Goal: Task Accomplishment & Management: Manage account settings

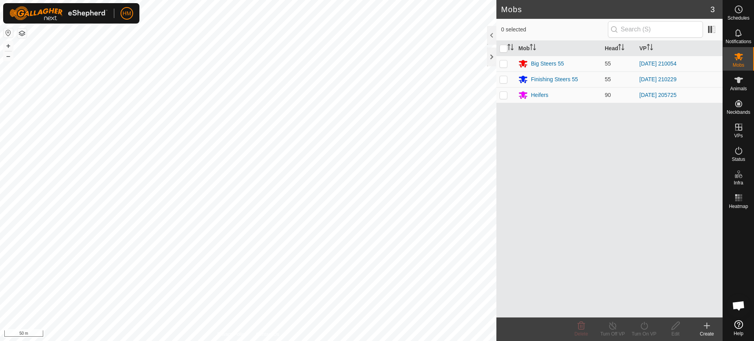
scroll to position [3851, 0]
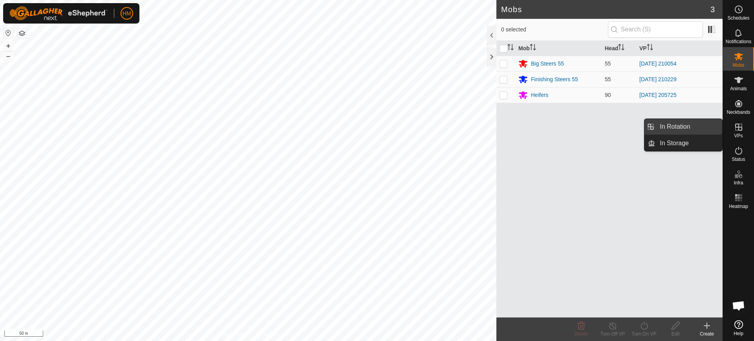
click at [687, 124] on link "In Rotation" at bounding box center [688, 127] width 67 height 16
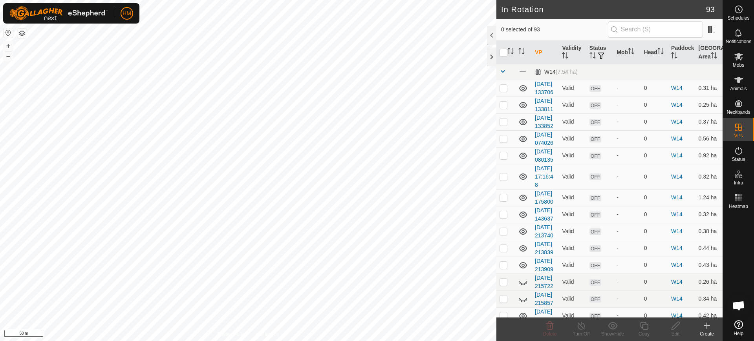
click at [708, 327] on icon at bounding box center [706, 325] width 9 height 9
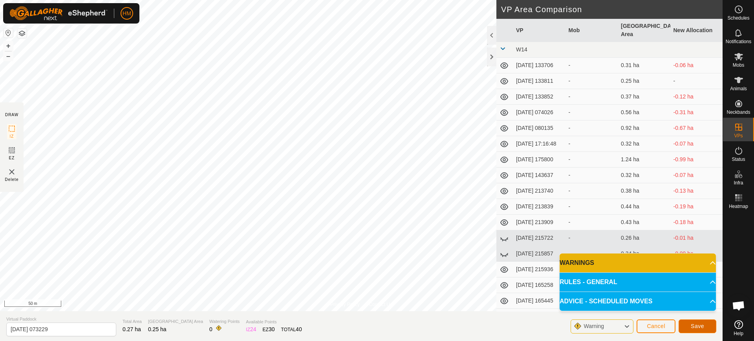
click at [691, 324] on span "Save" at bounding box center [697, 326] width 13 height 6
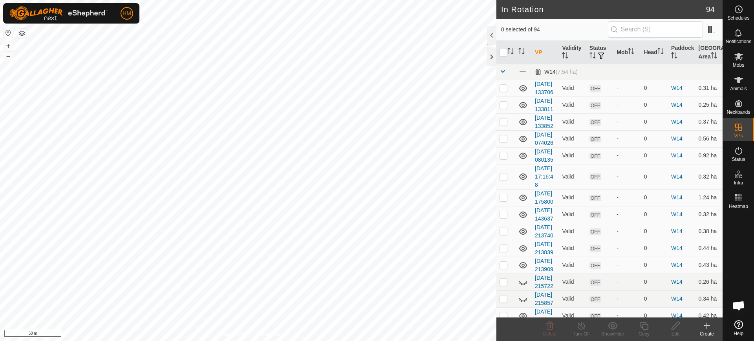
click at [709, 329] on icon at bounding box center [706, 325] width 9 height 9
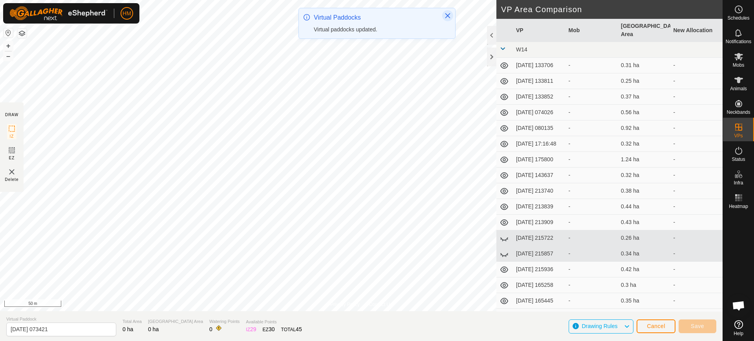
click at [447, 15] on icon "Close" at bounding box center [448, 16] width 6 height 6
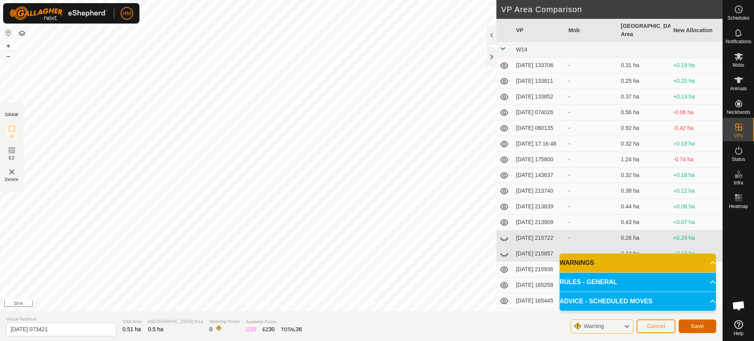
click at [692, 322] on button "Save" at bounding box center [698, 327] width 38 height 14
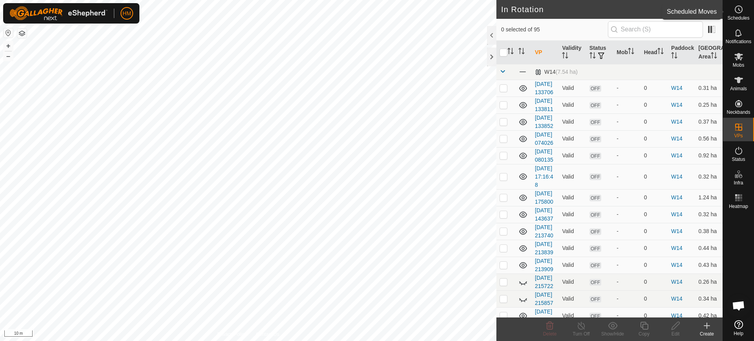
click at [740, 12] on circle at bounding box center [738, 9] width 7 height 7
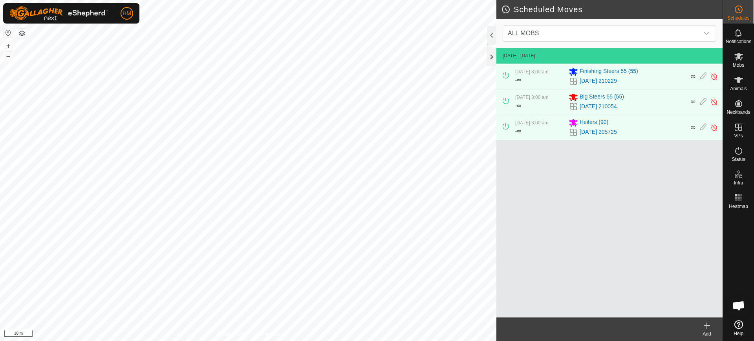
click at [705, 325] on icon at bounding box center [706, 325] width 9 height 9
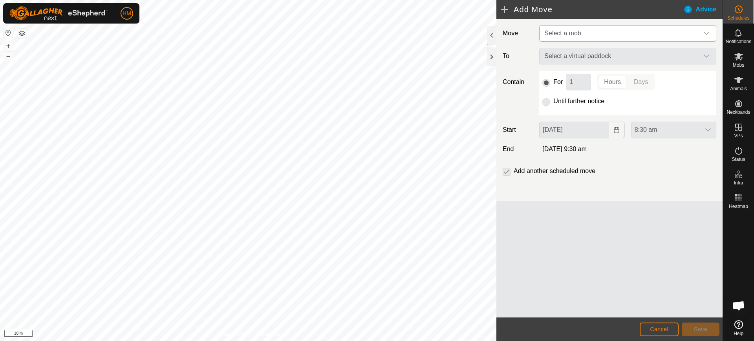
click at [707, 33] on icon "dropdown trigger" at bounding box center [706, 33] width 6 height 6
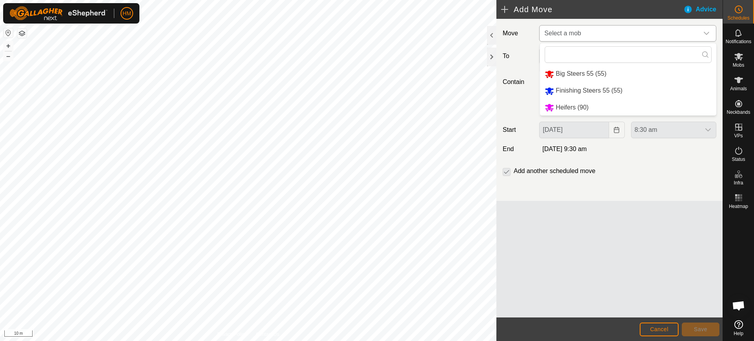
click at [591, 90] on li "Finishing Steers 55 (55)" at bounding box center [628, 91] width 176 height 16
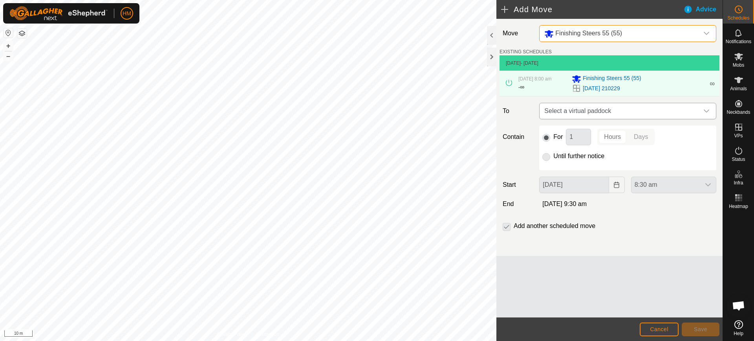
click at [648, 112] on span "Select a virtual paddock" at bounding box center [619, 111] width 157 height 16
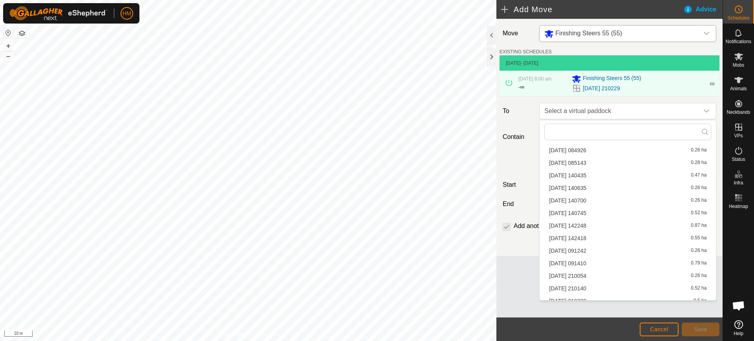
scroll to position [501, 0]
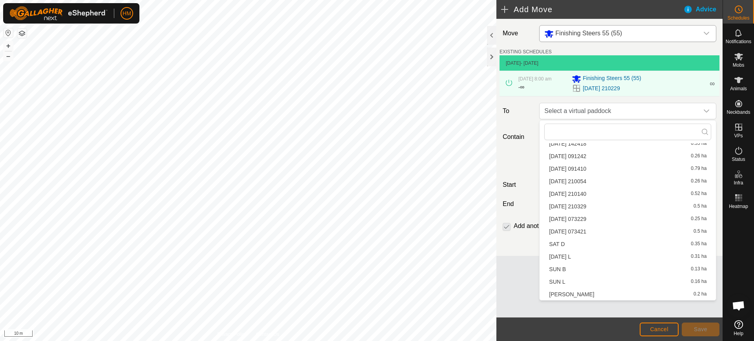
click at [587, 231] on li "[DATE] 073421 0.5 ha" at bounding box center [627, 232] width 167 height 12
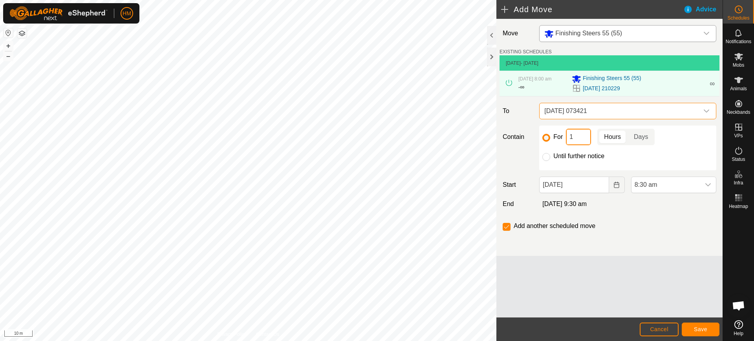
click at [578, 138] on input "1" at bounding box center [578, 137] width 25 height 16
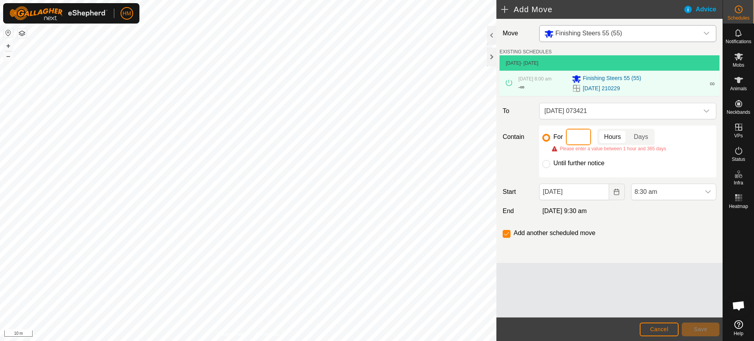
type input "2"
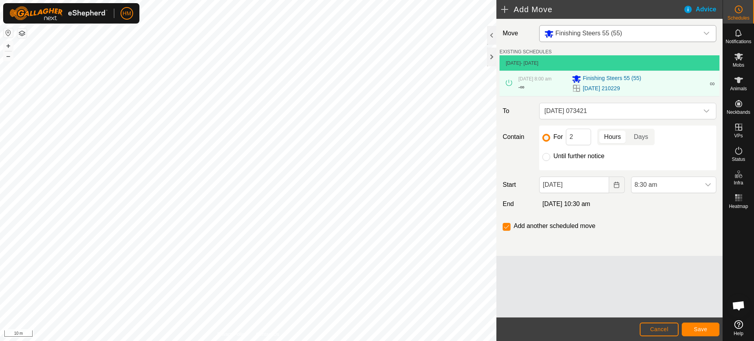
click at [609, 136] on p-togglebutton "Hours" at bounding box center [612, 137] width 30 height 16
click at [693, 328] on button "Save" at bounding box center [701, 330] width 38 height 14
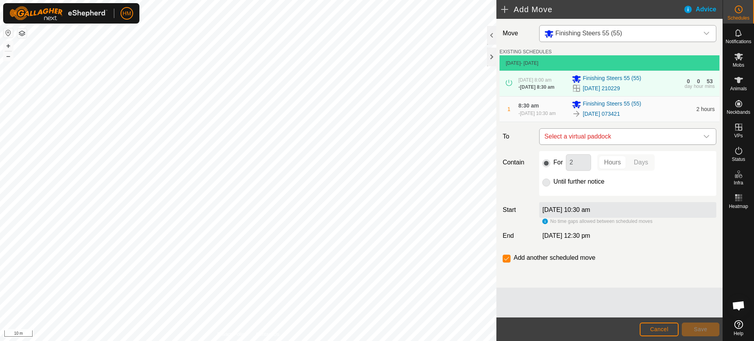
click at [702, 138] on div "dropdown trigger" at bounding box center [707, 137] width 16 height 16
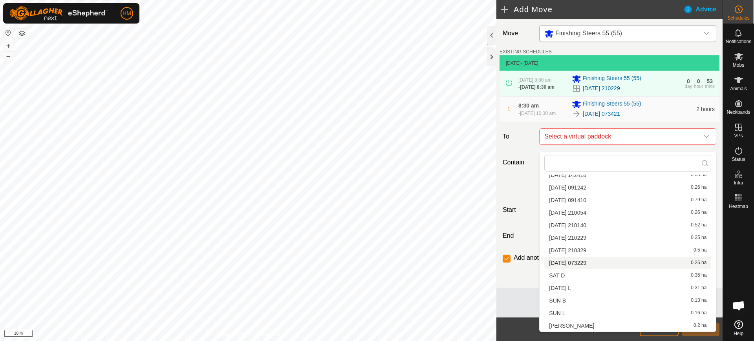
click at [575, 260] on li "[DATE] 073229 0.25 ha" at bounding box center [627, 263] width 167 height 12
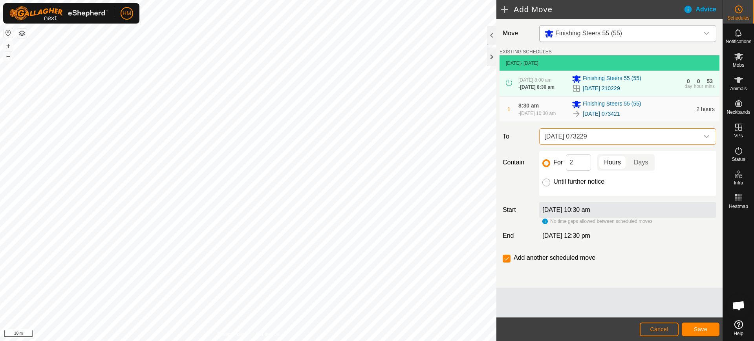
click at [546, 187] on input "Until further notice" at bounding box center [546, 183] width 8 height 8
radio input "true"
checkbox input "false"
click at [702, 327] on span "Save" at bounding box center [700, 329] width 13 height 6
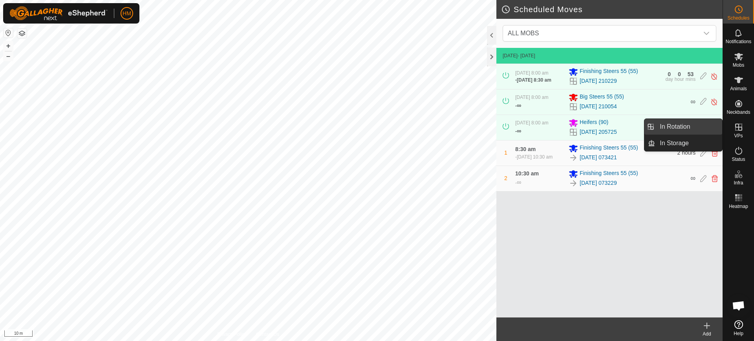
click at [685, 124] on link "In Rotation" at bounding box center [688, 127] width 67 height 16
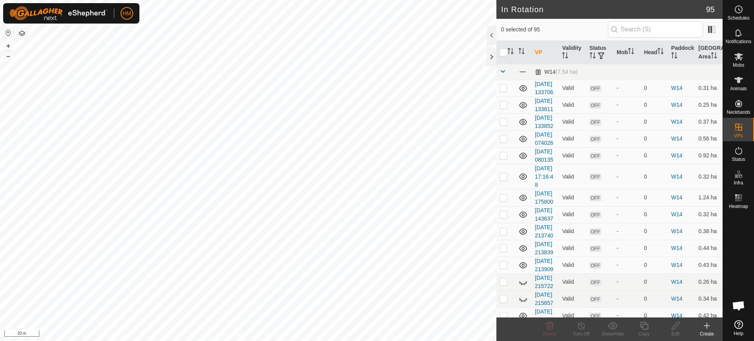
click at [705, 326] on icon at bounding box center [706, 325] width 9 height 9
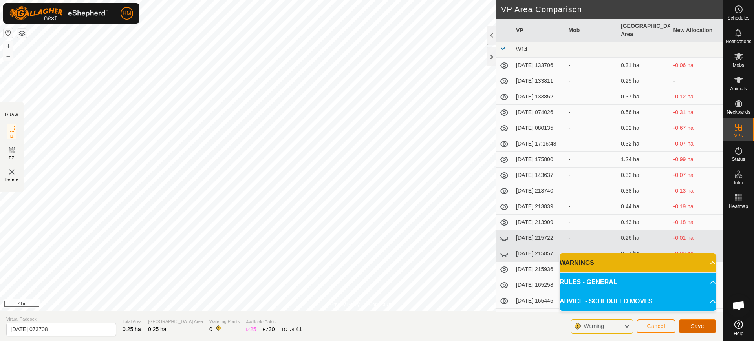
click at [692, 324] on span "Save" at bounding box center [697, 326] width 13 height 6
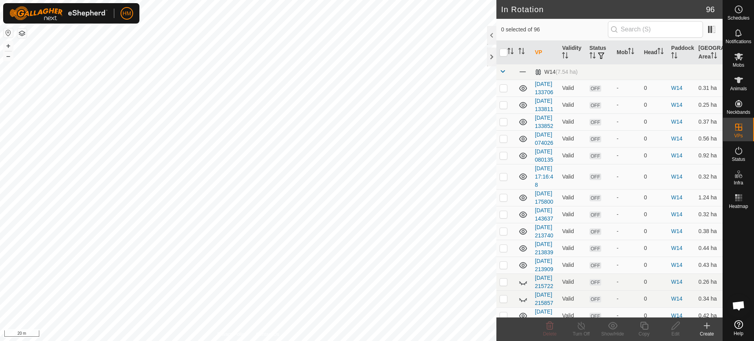
click at [711, 328] on icon at bounding box center [706, 325] width 9 height 9
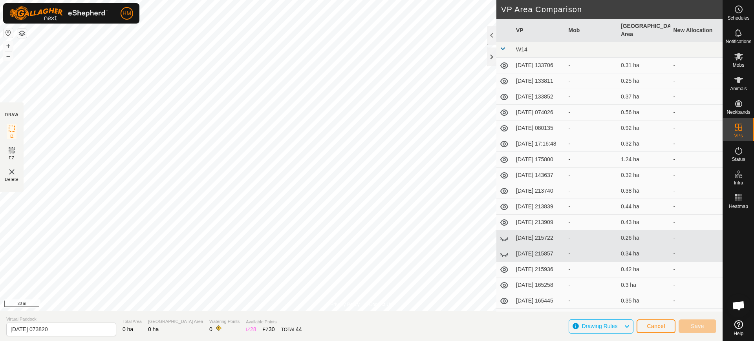
click at [353, 186] on div "HM Schedules Notifications Mobs Animals Neckbands VPs Status Infra Heatmap Help…" at bounding box center [377, 170] width 754 height 341
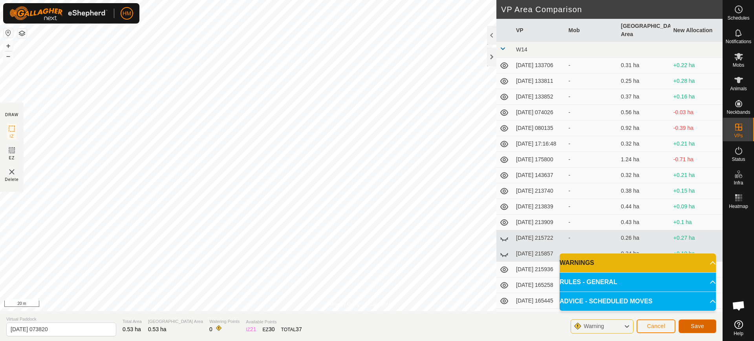
click at [690, 323] on button "Save" at bounding box center [698, 327] width 38 height 14
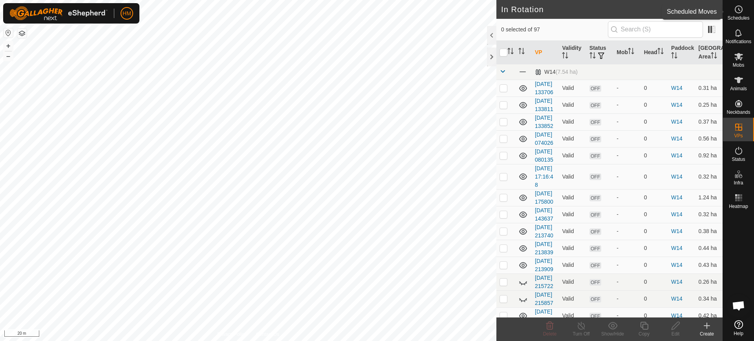
click at [736, 7] on icon at bounding box center [738, 9] width 9 height 9
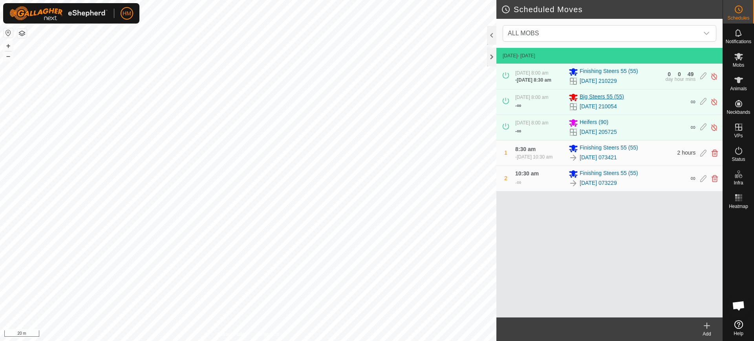
click at [592, 100] on span "Big Steers 55 (55)" at bounding box center [602, 97] width 44 height 9
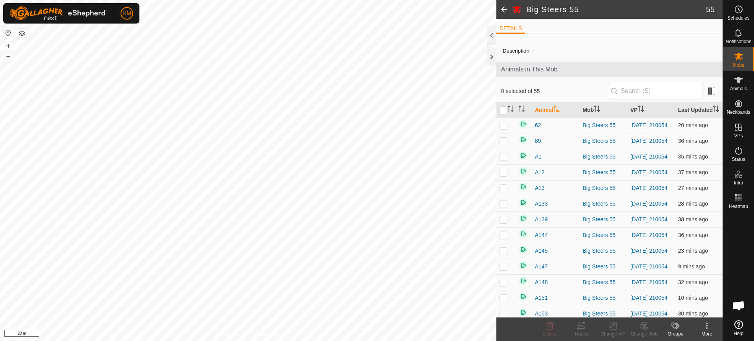
click at [742, 11] on circle at bounding box center [738, 9] width 7 height 7
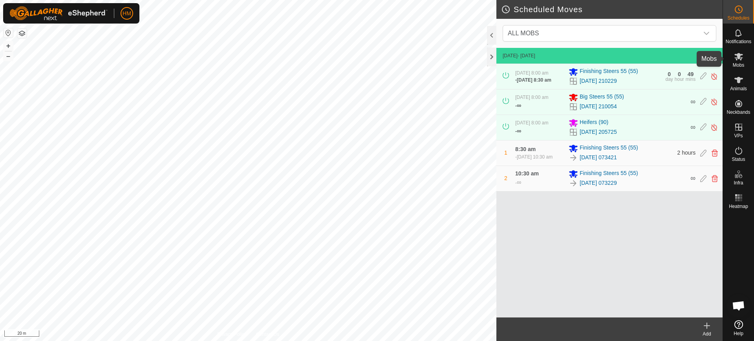
click at [742, 60] on icon at bounding box center [738, 56] width 9 height 9
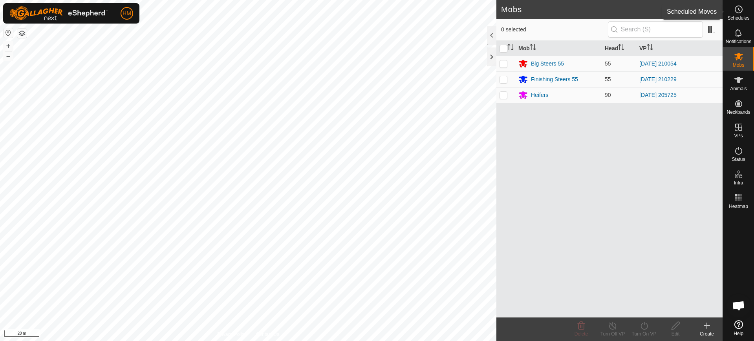
click at [743, 10] on es-schedule-vp-svg-icon at bounding box center [739, 9] width 14 height 13
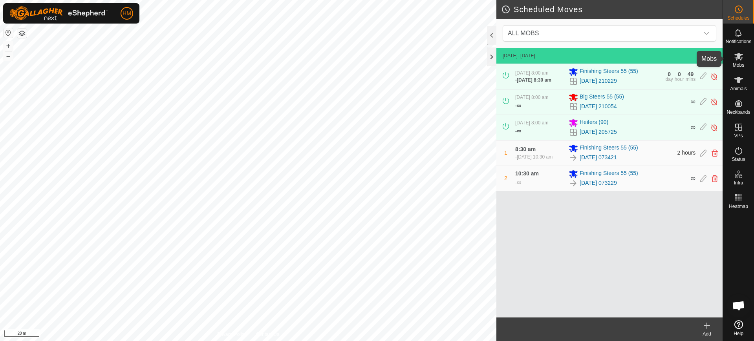
click at [739, 56] on icon at bounding box center [738, 56] width 9 height 7
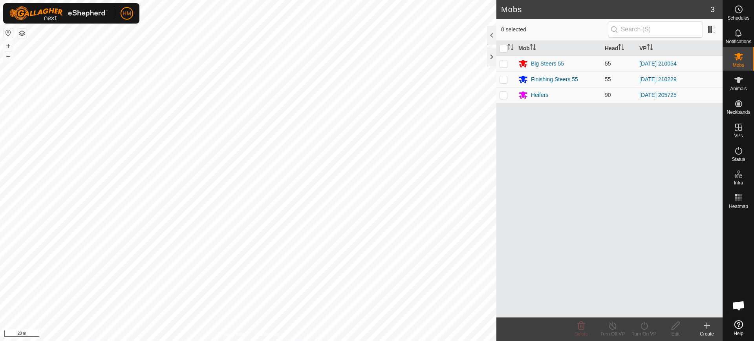
click at [504, 61] on p-checkbox at bounding box center [504, 63] width 8 height 6
checkbox input "true"
click at [645, 330] on icon at bounding box center [644, 325] width 10 height 9
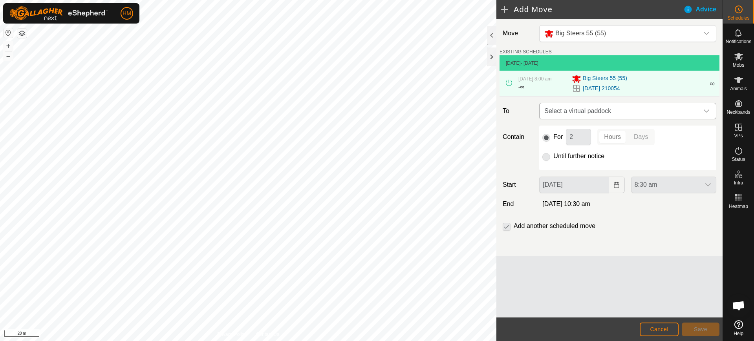
click at [707, 112] on icon "dropdown trigger" at bounding box center [706, 111] width 5 height 3
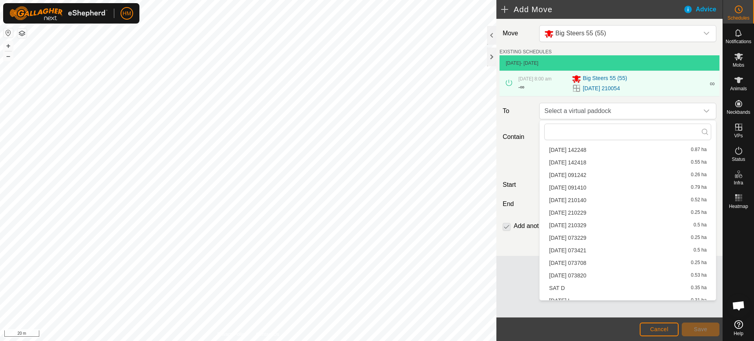
scroll to position [526, 0]
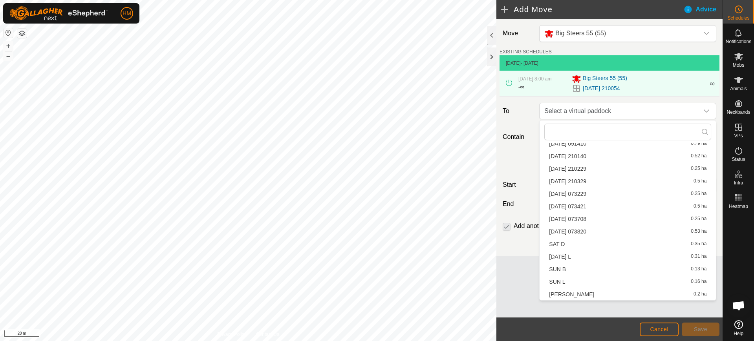
click at [590, 228] on li "[DATE] 073820 0.53 ha" at bounding box center [627, 232] width 167 height 12
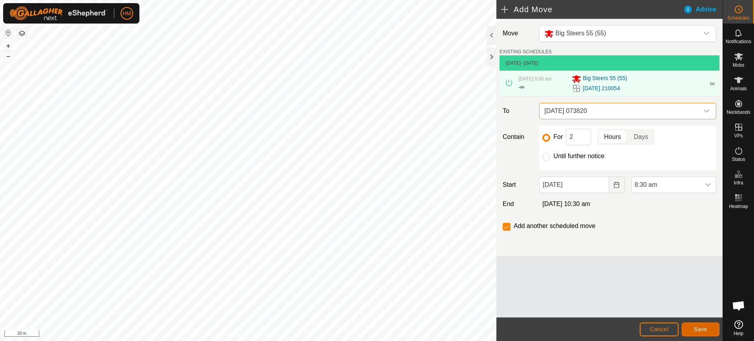
click at [698, 328] on span "Save" at bounding box center [700, 329] width 13 height 6
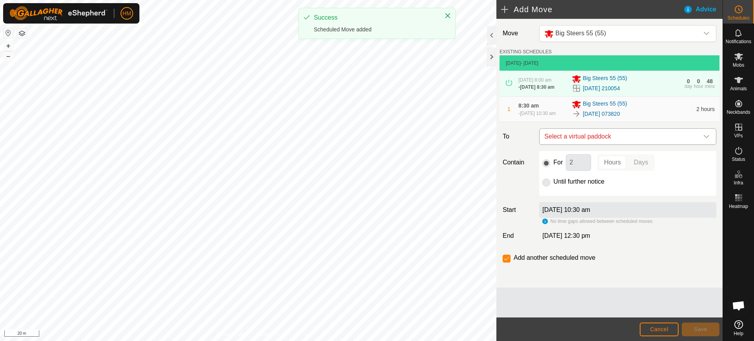
click at [692, 141] on span "Select a virtual paddock" at bounding box center [619, 137] width 157 height 16
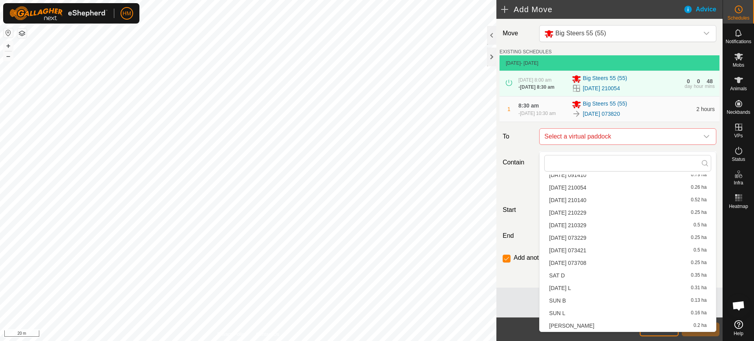
click at [584, 261] on li "[DATE] 073708 0.25 ha" at bounding box center [627, 263] width 167 height 12
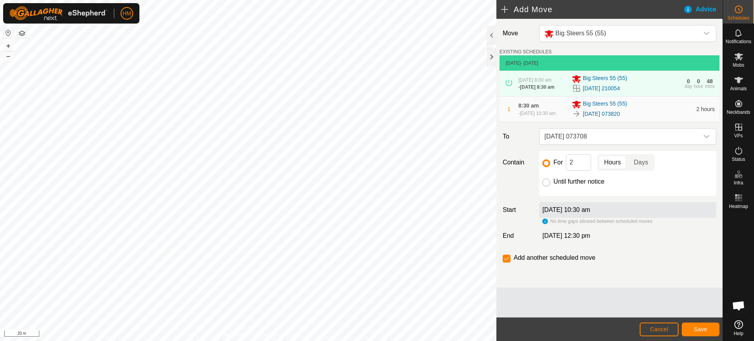
click at [545, 187] on input "Until further notice" at bounding box center [546, 183] width 8 height 8
radio input "true"
checkbox input "false"
click at [697, 327] on span "Save" at bounding box center [700, 329] width 13 height 6
